Goal: Find specific page/section: Find specific page/section

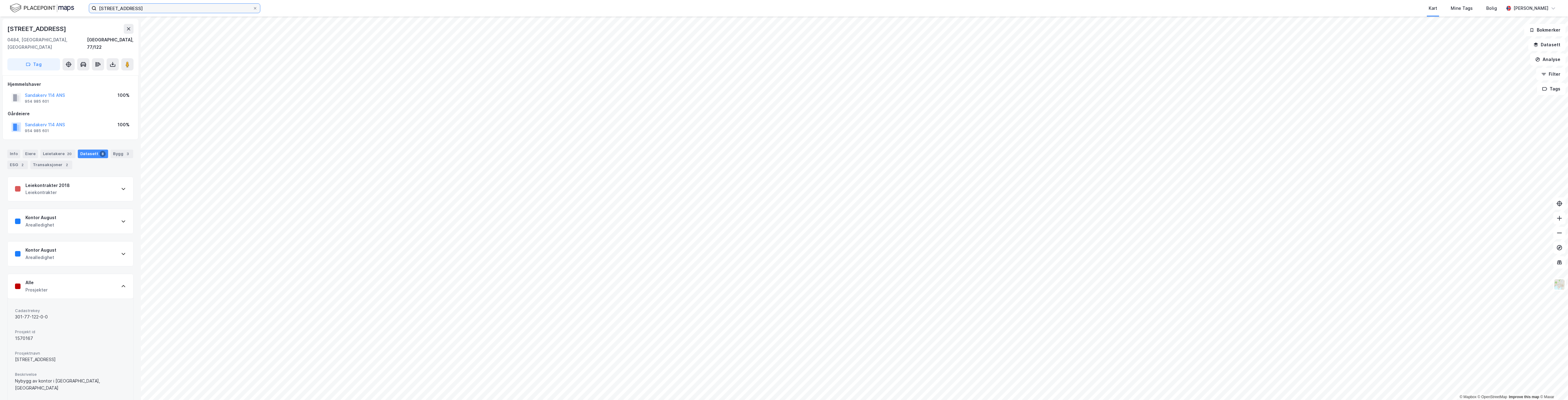
click at [136, 10] on input "[STREET_ADDRESS]" at bounding box center [174, 8] width 156 height 9
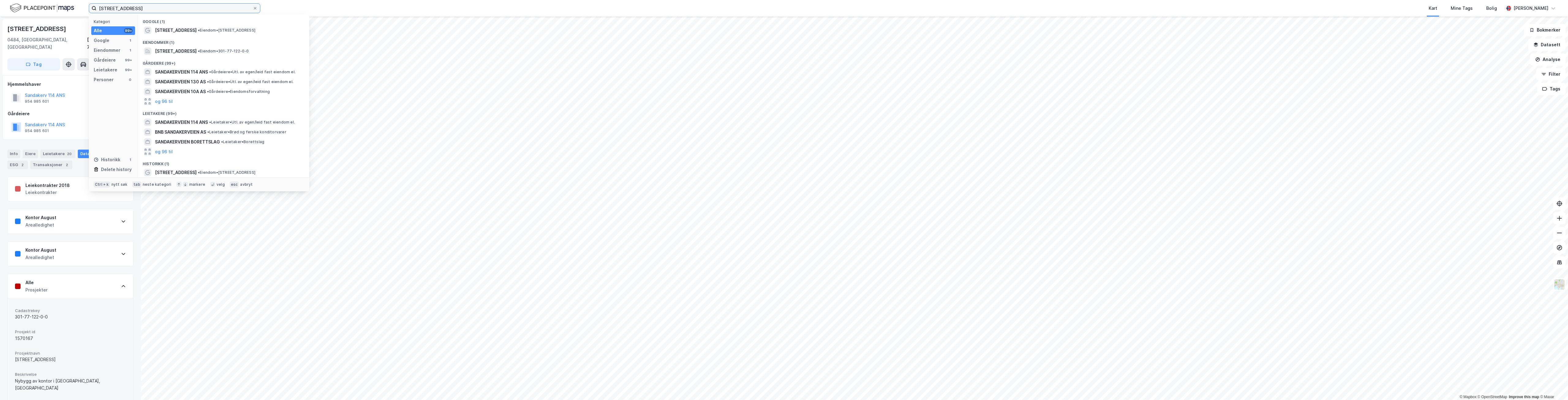
click at [136, 10] on input "[STREET_ADDRESS]" at bounding box center [174, 8] width 156 height 9
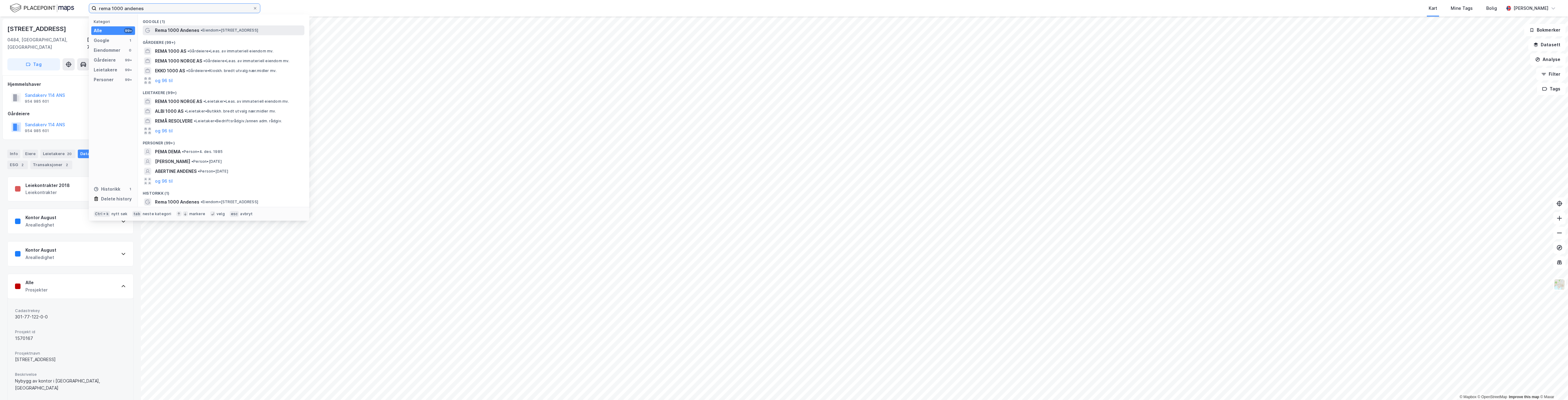
type input "rema 1000 andenes"
click at [163, 33] on span "Rema 1000 Andenes" at bounding box center [177, 30] width 44 height 7
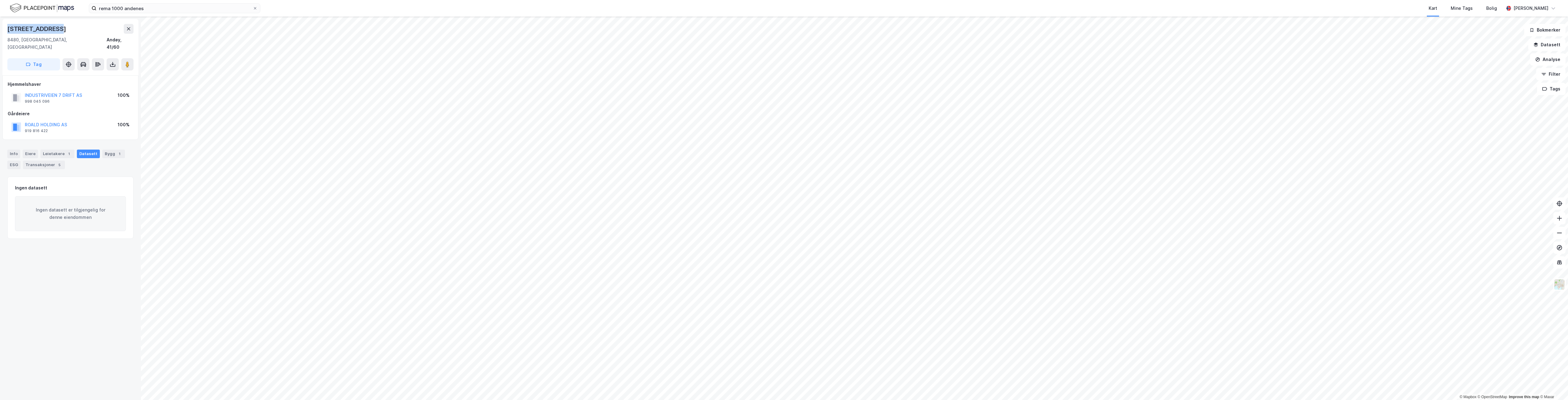
drag, startPoint x: 61, startPoint y: 28, endPoint x: 0, endPoint y: 29, distance: 61.0
click at [0, 29] on div "[STREET_ADDRESS], [GEOGRAPHIC_DATA] Andøy, 41/60 Tag Hjemmelshaver INDUSTRIVEIE…" at bounding box center [70, 208] width 141 height 383
copy div "[STREET_ADDRESS]"
click at [102, 150] on div "Bygg 1" at bounding box center [113, 154] width 23 height 9
click at [14, 150] on div "Info" at bounding box center [13, 154] width 13 height 9
